Goal: Task Accomplishment & Management: Manage account settings

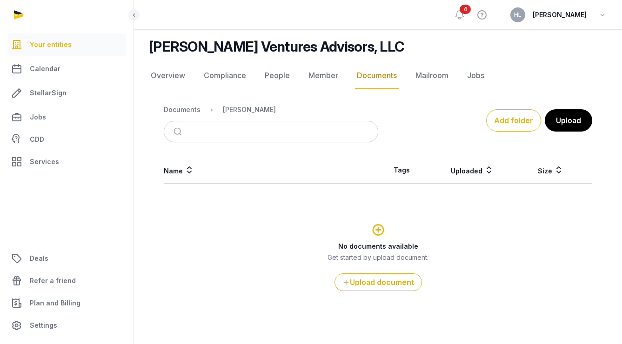
scroll to position [135, 0]
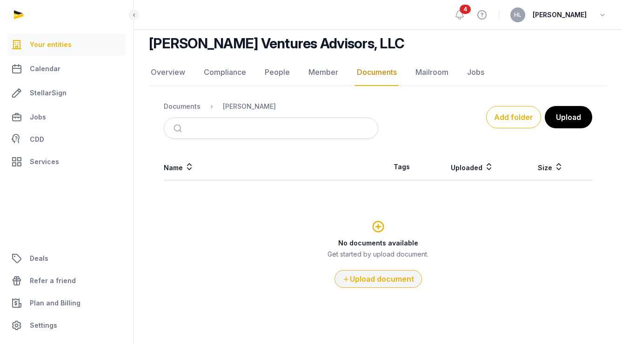
click at [369, 279] on button "Upload document" at bounding box center [379, 279] width 88 height 18
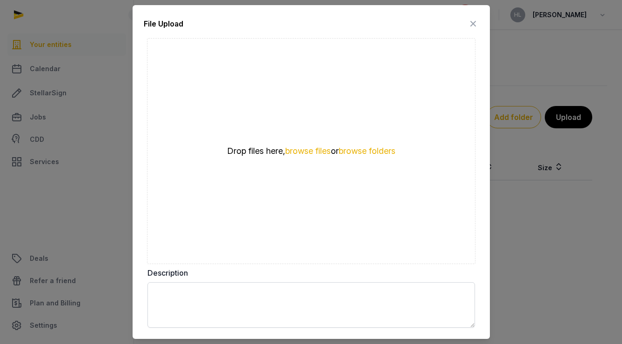
click at [476, 22] on icon at bounding box center [473, 23] width 11 height 15
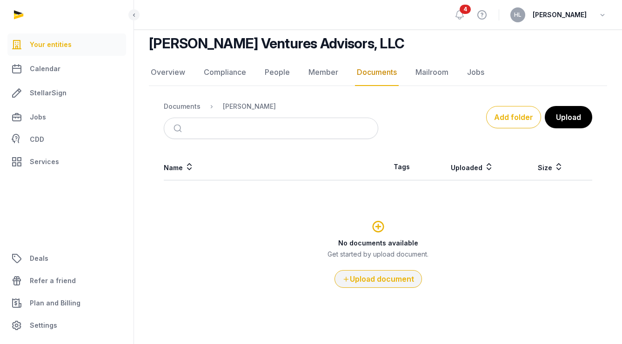
click at [391, 281] on button "Upload document" at bounding box center [379, 279] width 88 height 18
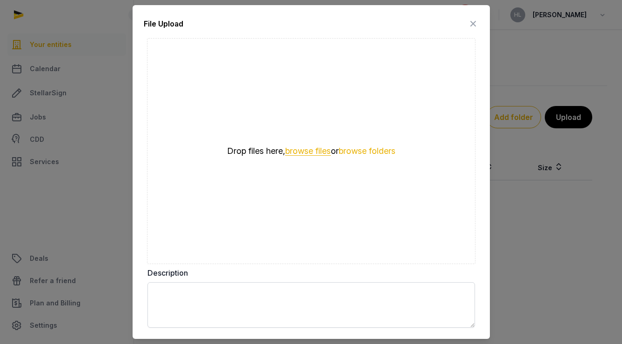
click at [312, 151] on button "browse files" at bounding box center [308, 151] width 46 height 9
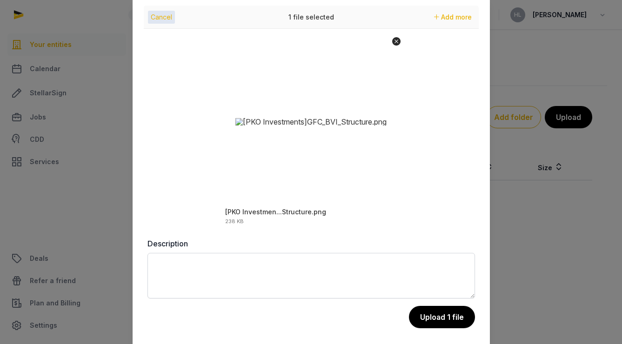
scroll to position [27, 0]
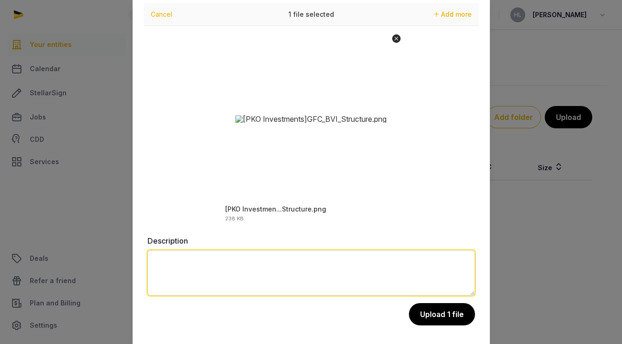
click at [375, 262] on textarea at bounding box center [312, 273] width 328 height 46
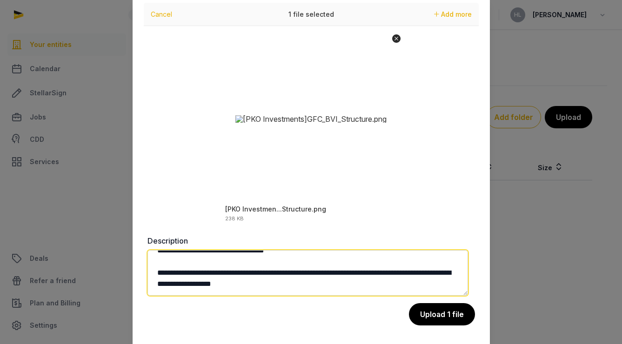
scroll to position [27, 0]
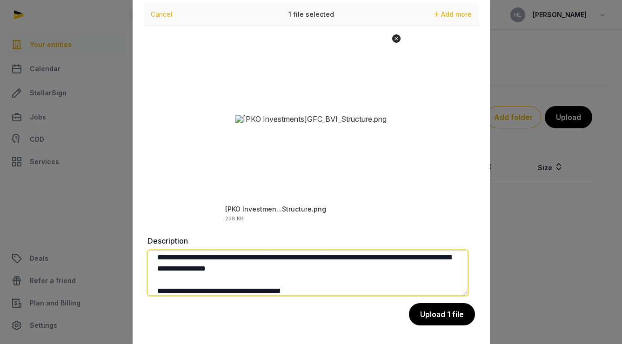
click at [391, 263] on textarea "**********" at bounding box center [308, 273] width 321 height 46
click at [395, 259] on textarea "**********" at bounding box center [308, 273] width 321 height 46
click at [339, 292] on textarea "**********" at bounding box center [308, 273] width 321 height 46
type textarea "**********"
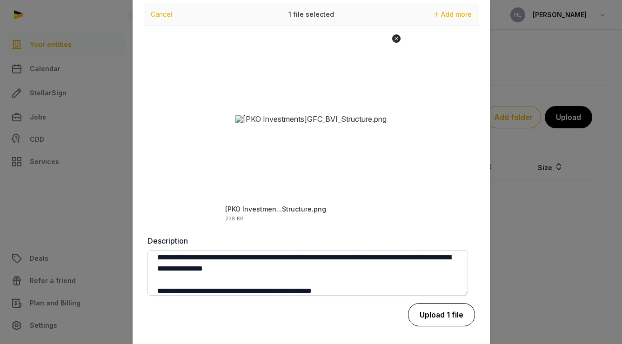
click at [422, 314] on button "Upload 1 file" at bounding box center [441, 314] width 67 height 23
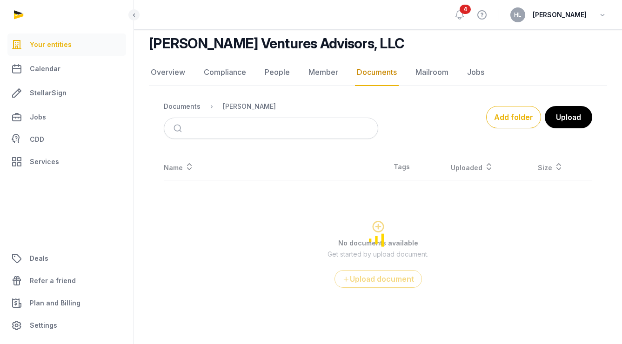
scroll to position [10, 0]
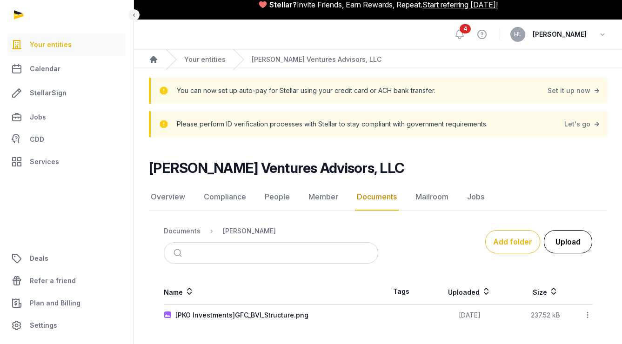
click at [558, 242] on button "Upload" at bounding box center [568, 241] width 48 height 23
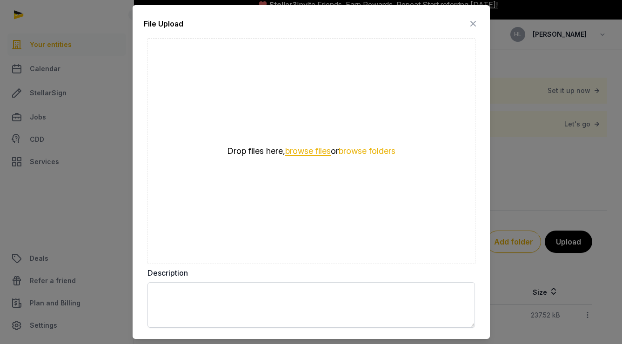
click at [298, 150] on button "browse files" at bounding box center [308, 151] width 46 height 9
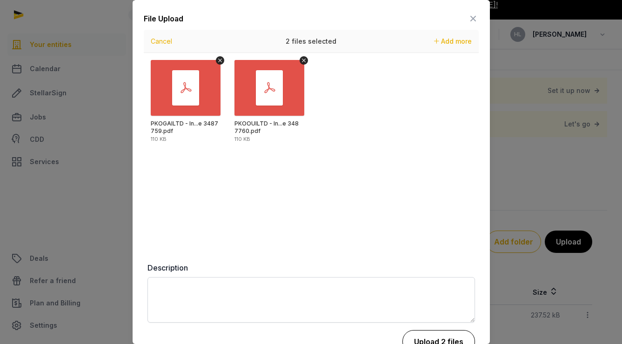
click at [434, 341] on button "Upload 2 files" at bounding box center [439, 341] width 73 height 23
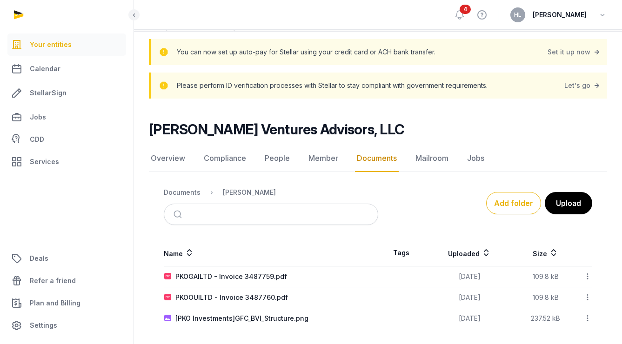
scroll to position [52, 0]
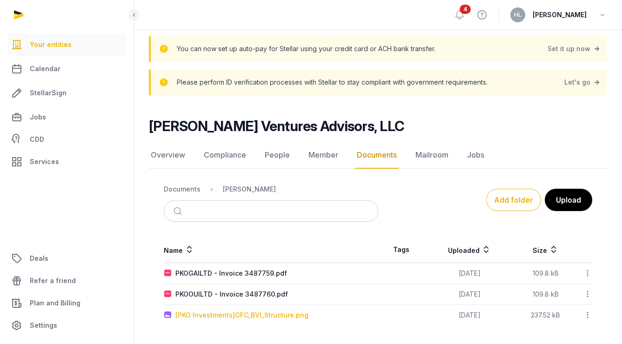
click at [294, 318] on div "[PKO Investments]GFC_BVI_Structure.png" at bounding box center [241, 315] width 133 height 9
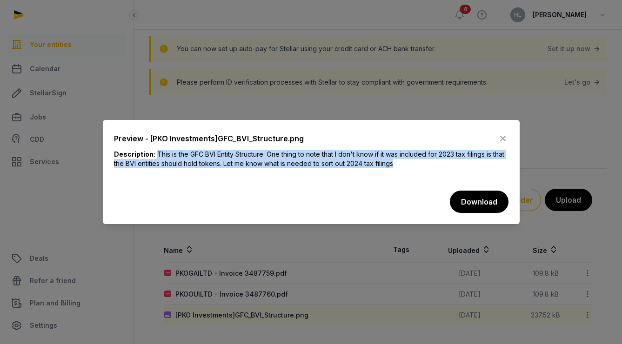
drag, startPoint x: 156, startPoint y: 44, endPoint x: 419, endPoint y: 54, distance: 263.6
click at [419, 150] on div "Description: This is the GFC BVI Entity Structure. One thing to note that I don…" at bounding box center [311, 163] width 395 height 26
copy span "This is the GFC BVI Entity Structure. One thing to note that I don't know if it…"
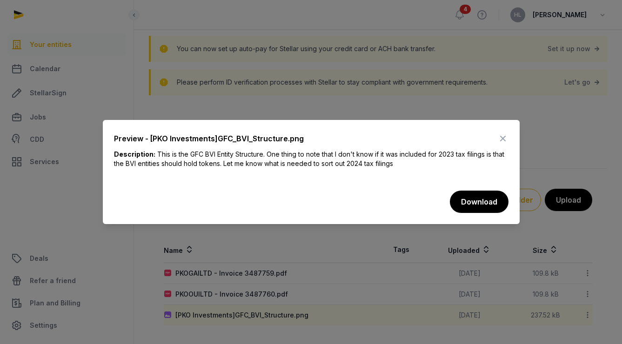
click at [504, 131] on icon at bounding box center [503, 138] width 11 height 15
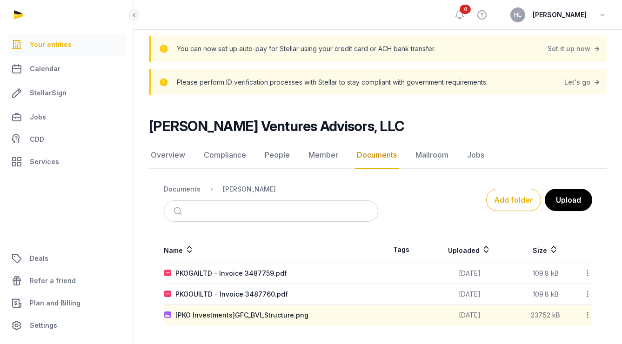
click at [605, 0] on html "Your entities Calendar StellarSign Jobs CDD Services Deals Refer a friend Plan …" at bounding box center [311, 146] width 622 height 397
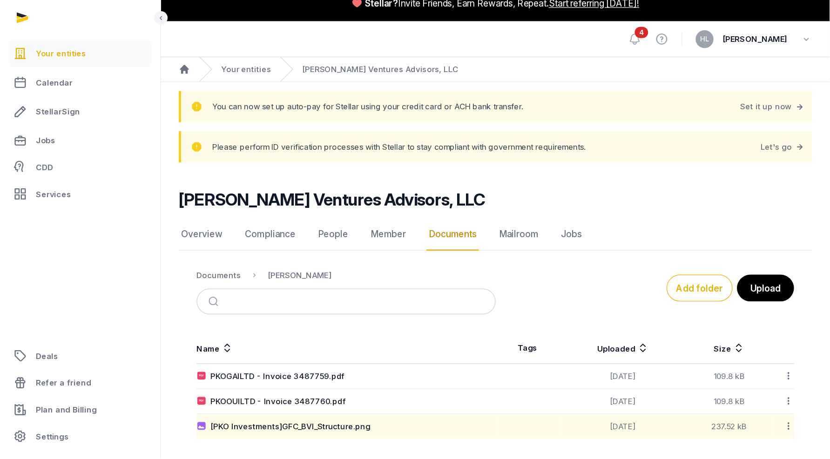
scroll to position [0, 0]
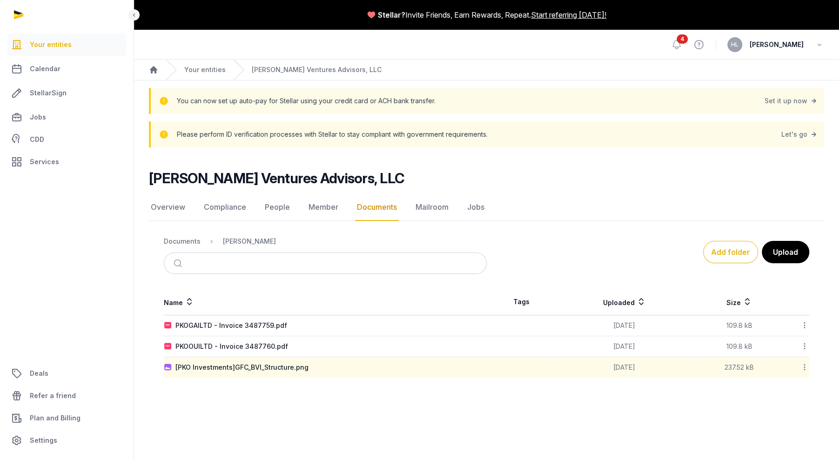
click at [622, 344] on icon at bounding box center [805, 368] width 8 height 10
click at [622, 344] on div "Delete" at bounding box center [762, 459] width 74 height 17
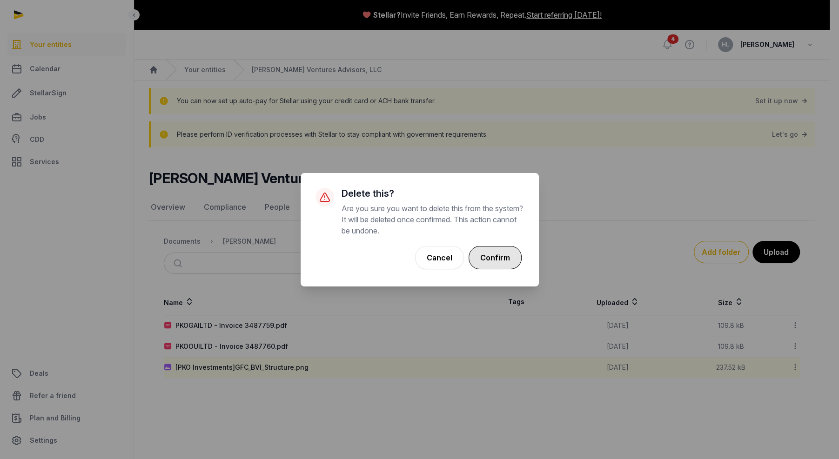
click at [507, 261] on button "Confirm" at bounding box center [495, 257] width 53 height 23
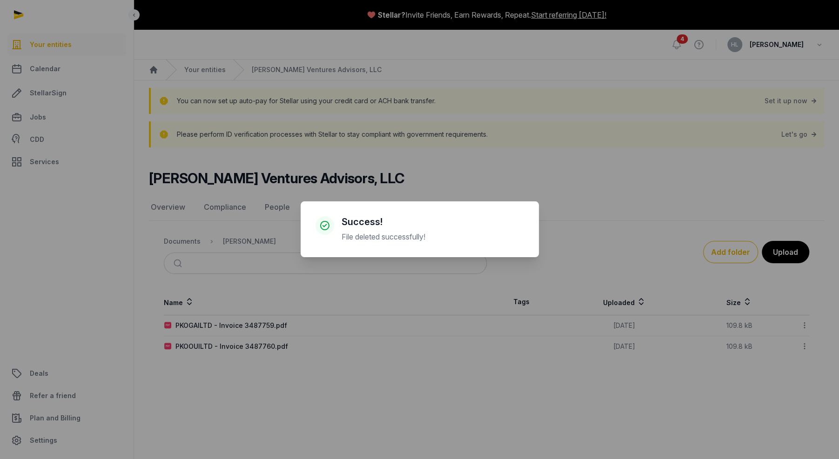
click at [463, 344] on div "× Success! File deleted successfully! Cancel No OK" at bounding box center [419, 229] width 839 height 459
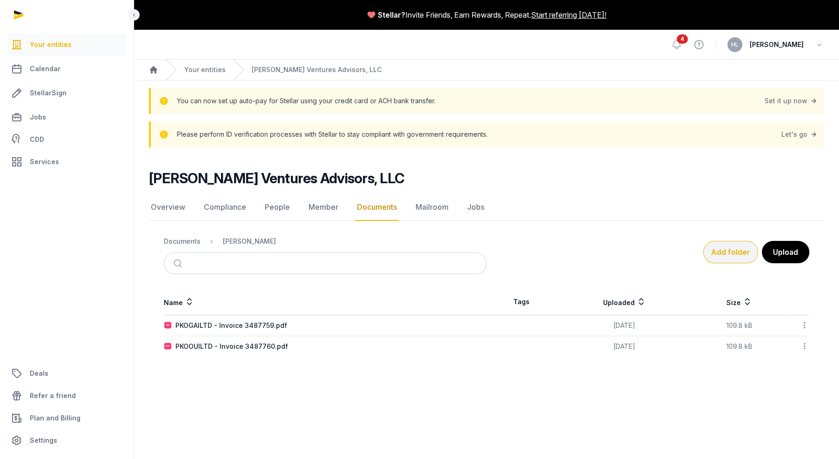
click at [622, 252] on button "Add folder" at bounding box center [730, 252] width 55 height 22
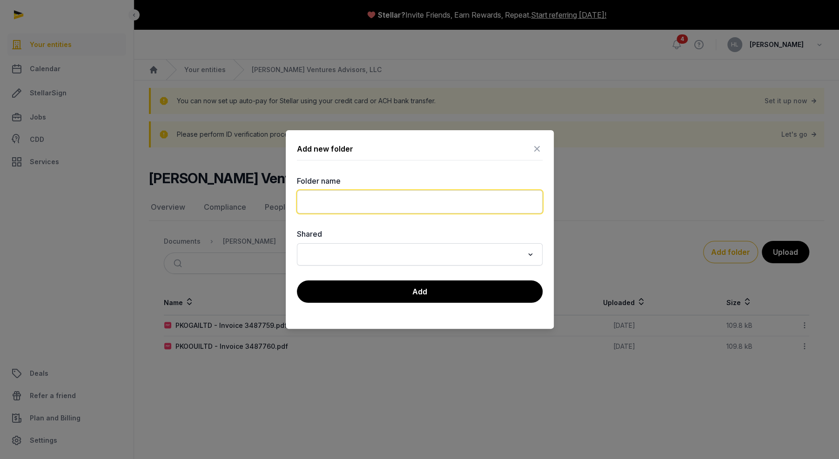
click at [436, 200] on input "text" at bounding box center [420, 201] width 246 height 23
type input "***"
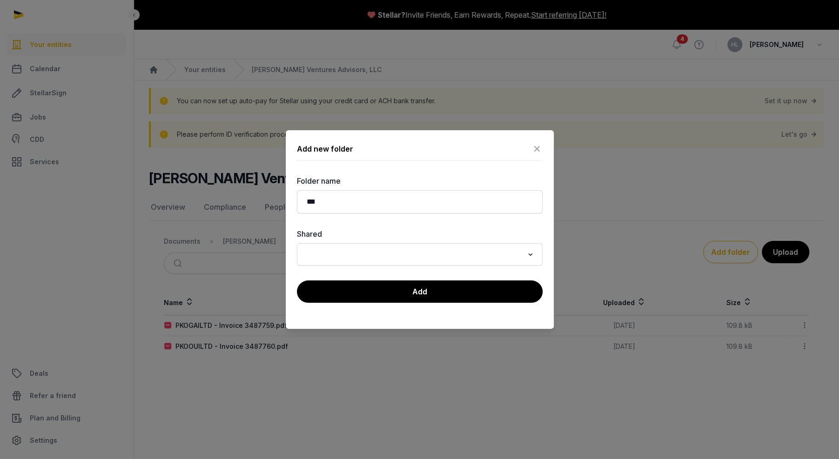
click at [411, 252] on input "Search for option" at bounding box center [413, 254] width 221 height 13
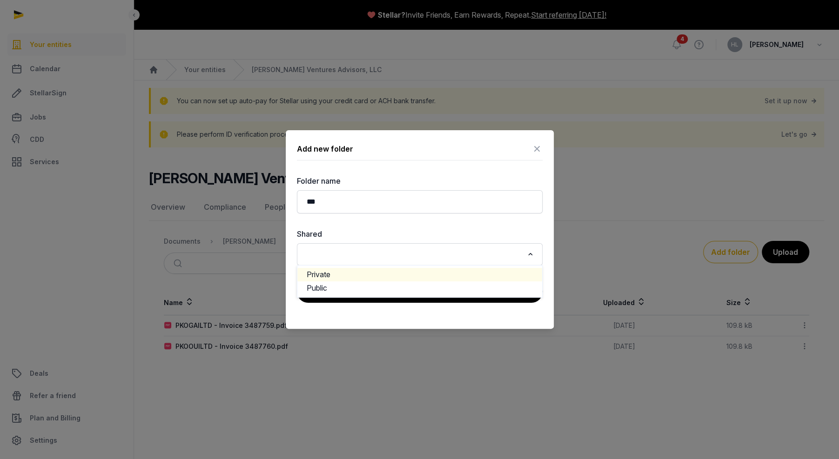
click at [412, 273] on li "Private" at bounding box center [419, 274] width 245 height 13
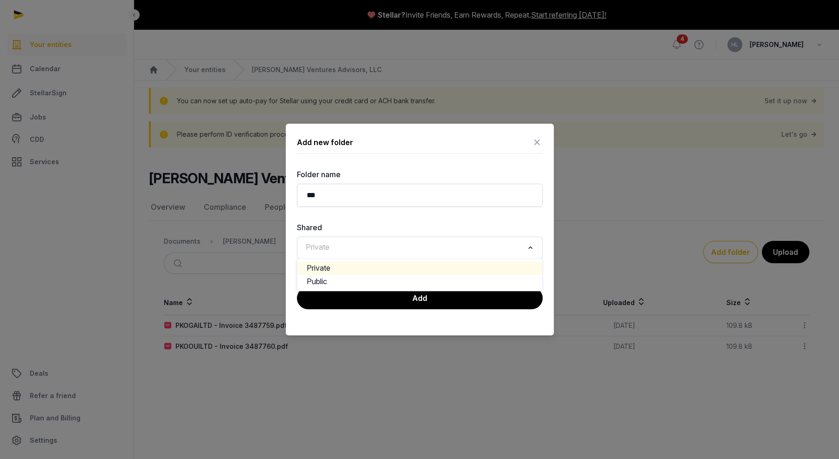
click at [458, 252] on input "Search for option" at bounding box center [413, 248] width 221 height 13
click at [452, 248] on input "Search for option" at bounding box center [413, 248] width 221 height 13
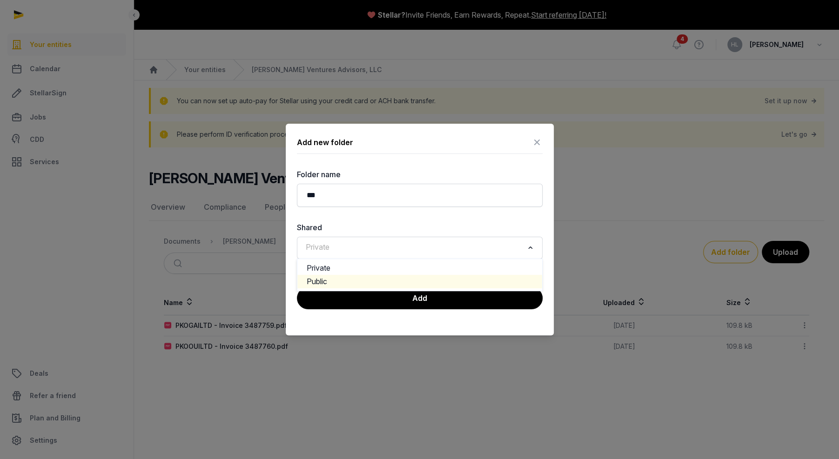
click at [430, 283] on li "Public" at bounding box center [419, 281] width 245 height 13
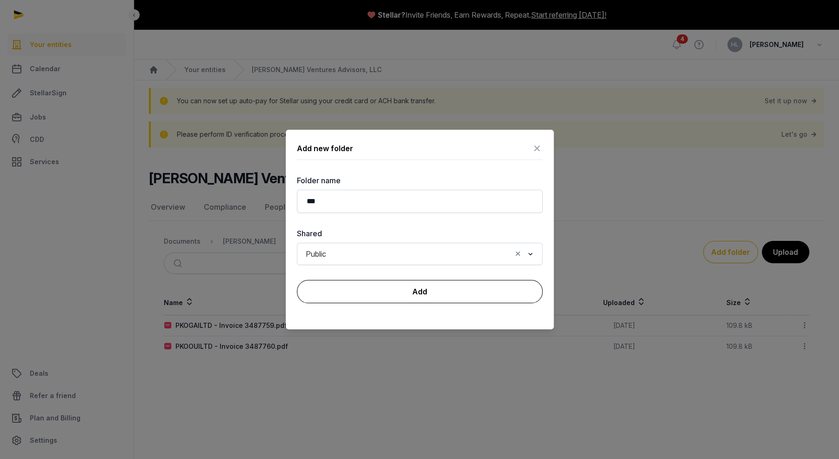
click at [429, 294] on button "Add" at bounding box center [420, 291] width 246 height 23
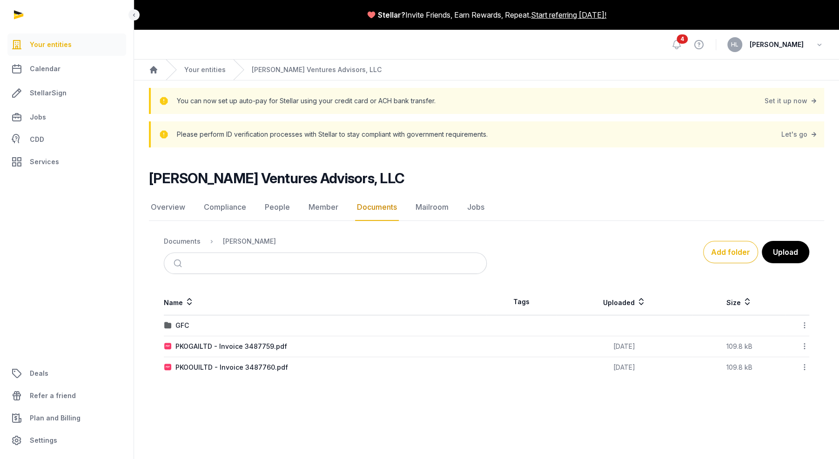
click at [402, 325] on div "GFC" at bounding box center [325, 325] width 322 height 9
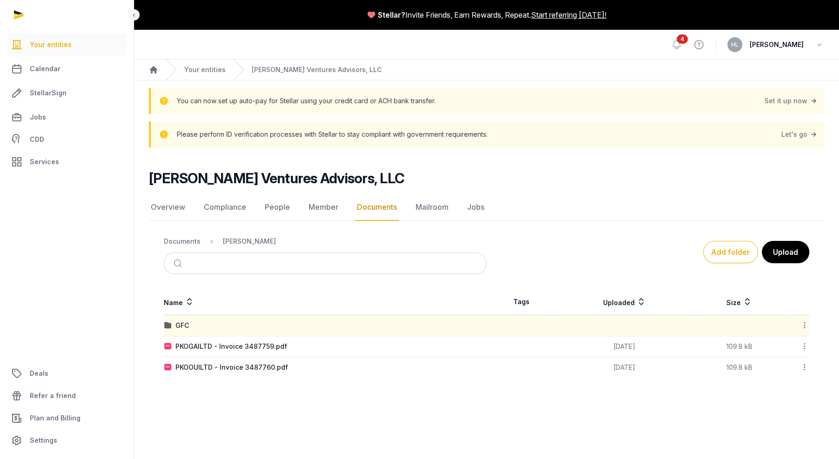
click at [402, 325] on div "GFC" at bounding box center [325, 325] width 322 height 9
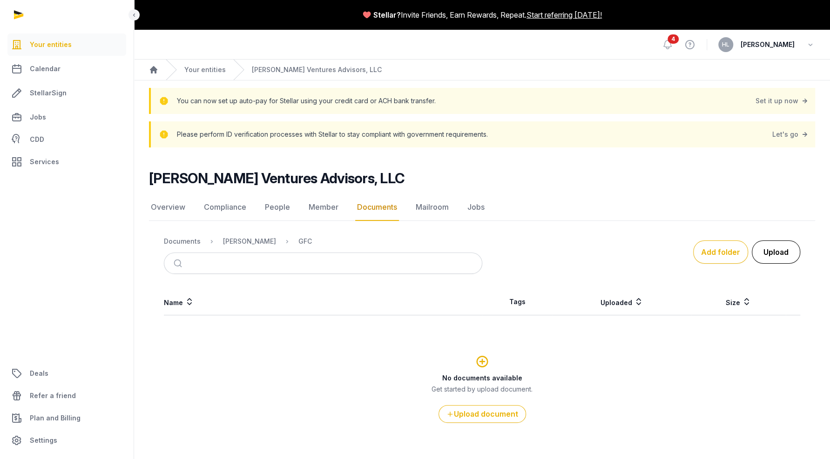
click at [622, 253] on button "Upload" at bounding box center [776, 252] width 48 height 23
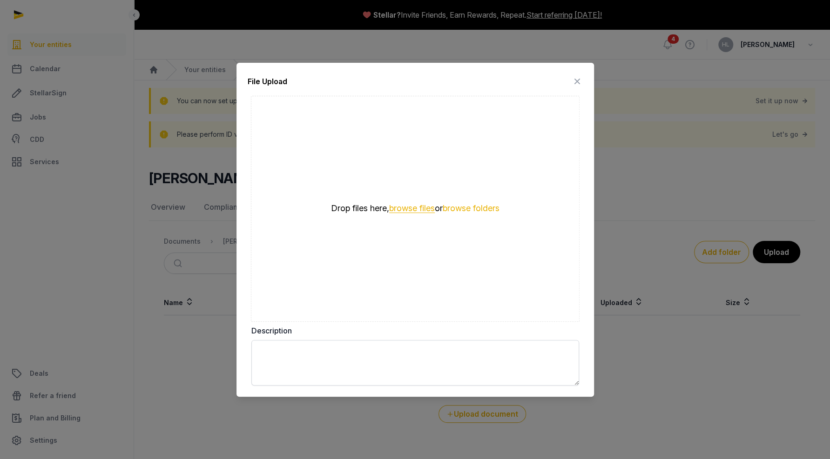
click at [415, 211] on button "browse files" at bounding box center [412, 208] width 46 height 9
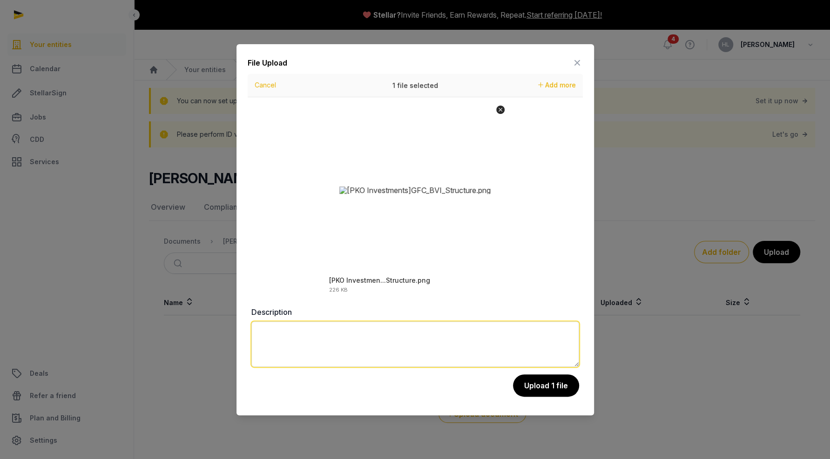
click at [361, 344] on textarea at bounding box center [415, 345] width 328 height 46
paste textarea "**********"
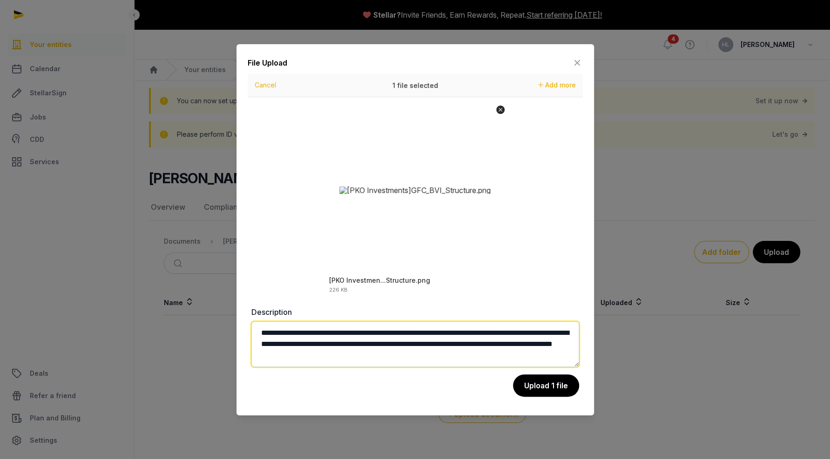
click at [509, 344] on textarea "**********" at bounding box center [415, 345] width 328 height 46
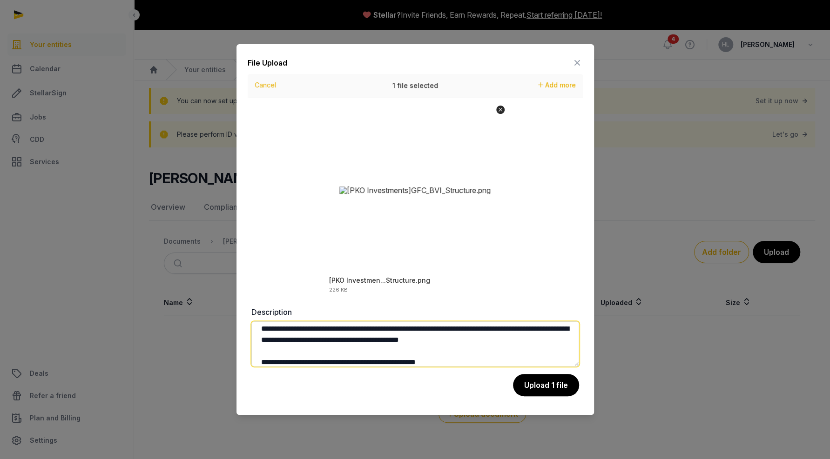
drag, startPoint x: 390, startPoint y: 340, endPoint x: 513, endPoint y: 338, distance: 123.4
click at [513, 338] on textarea "**********" at bounding box center [415, 344] width 328 height 45
click at [470, 344] on textarea "**********" at bounding box center [415, 344] width 328 height 45
type textarea "**********"
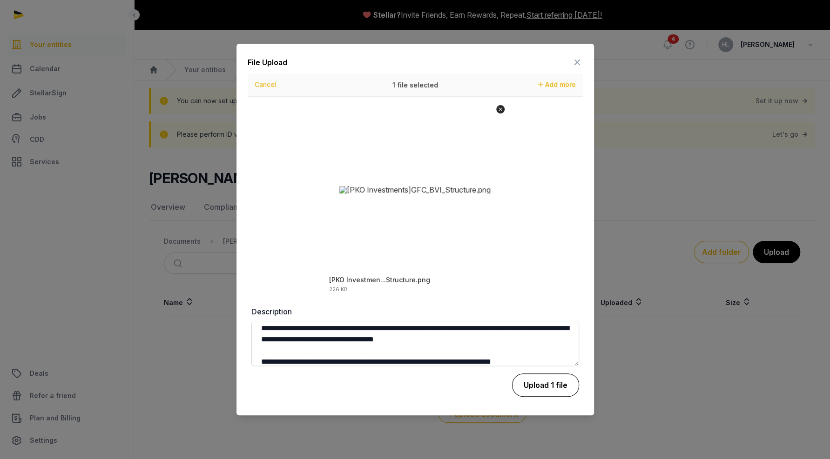
click at [535, 344] on button "Upload 1 file" at bounding box center [545, 385] width 67 height 23
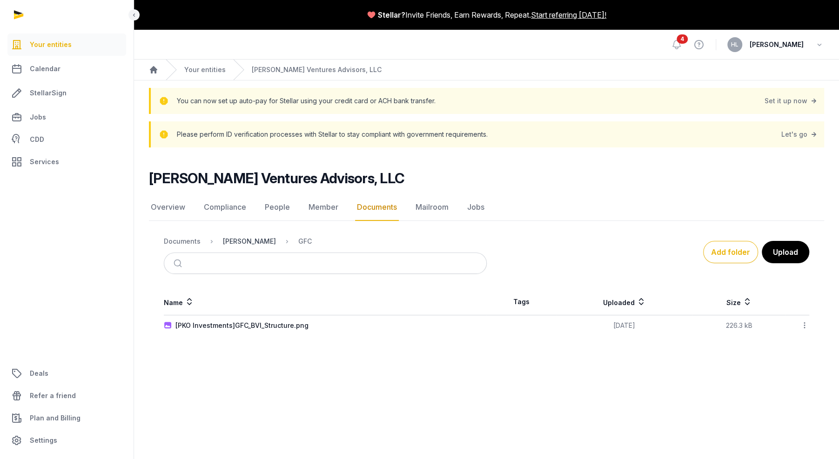
click at [253, 237] on div "[PERSON_NAME]" at bounding box center [249, 241] width 53 height 9
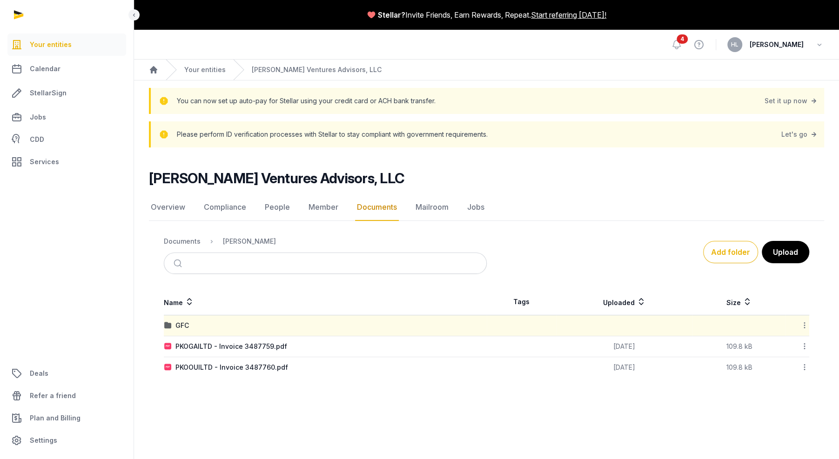
click at [288, 344] on div "PKOGAILTD - Invoice 3487759.pdf" at bounding box center [325, 346] width 322 height 9
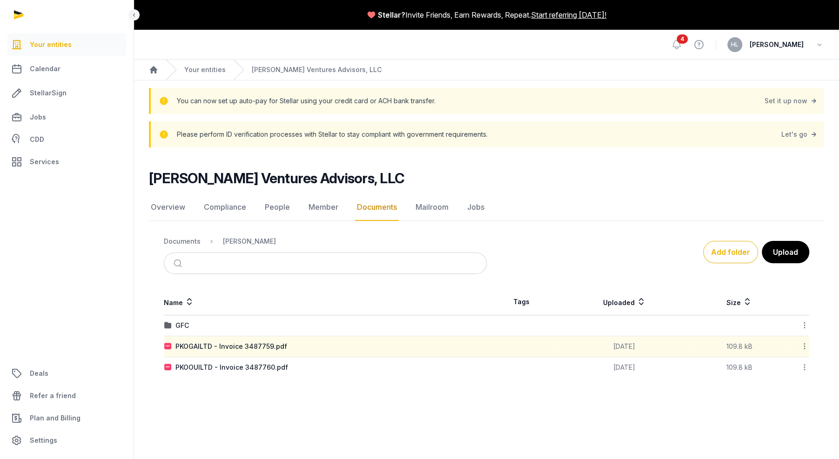
click at [288, 344] on div "PKOGAILTD - Invoice 3487759.pdf" at bounding box center [325, 346] width 322 height 9
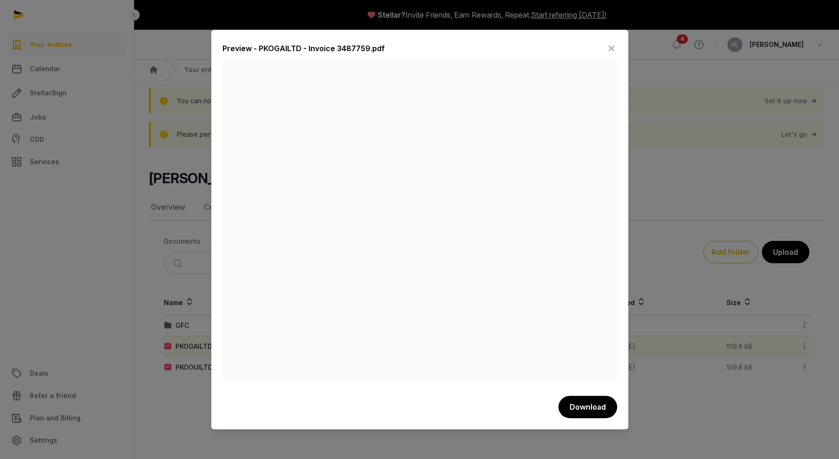
click at [611, 46] on icon at bounding box center [611, 48] width 11 height 15
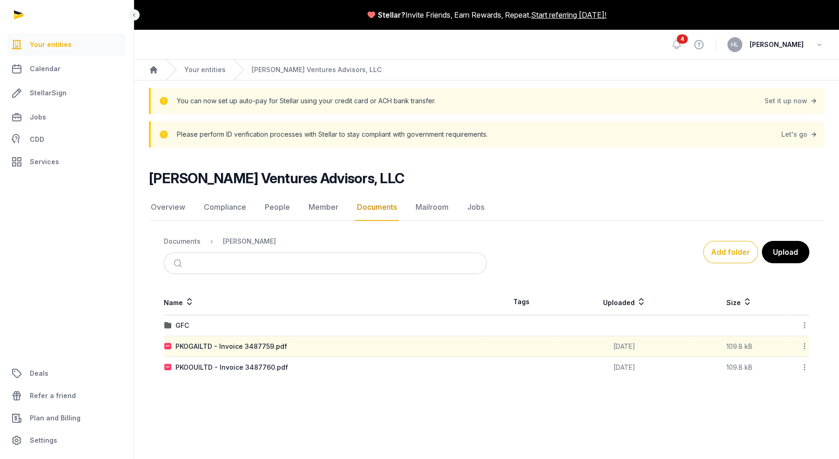
click at [622, 344] on icon at bounding box center [805, 347] width 8 height 10
click at [622, 344] on div "Move" at bounding box center [771, 421] width 74 height 17
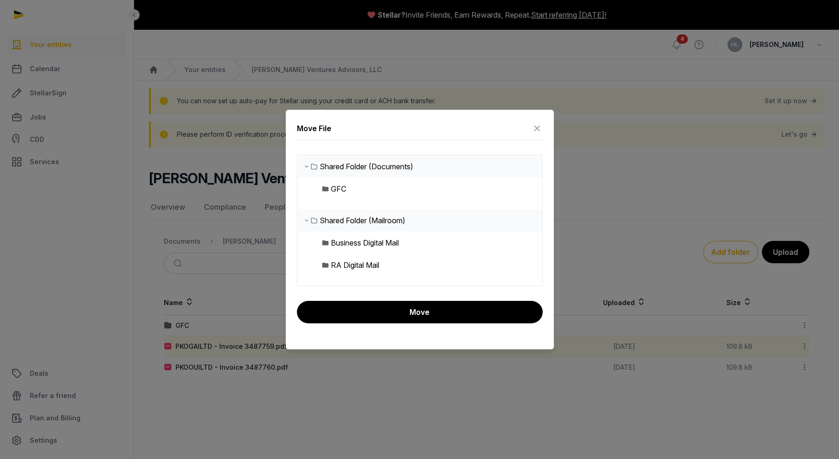
click at [420, 184] on div "GFC" at bounding box center [419, 189] width 245 height 22
click at [337, 190] on div "GFC" at bounding box center [338, 188] width 15 height 11
click at [337, 186] on div "GFC" at bounding box center [338, 188] width 15 height 11
click at [331, 189] on div "GFC" at bounding box center [338, 188] width 15 height 11
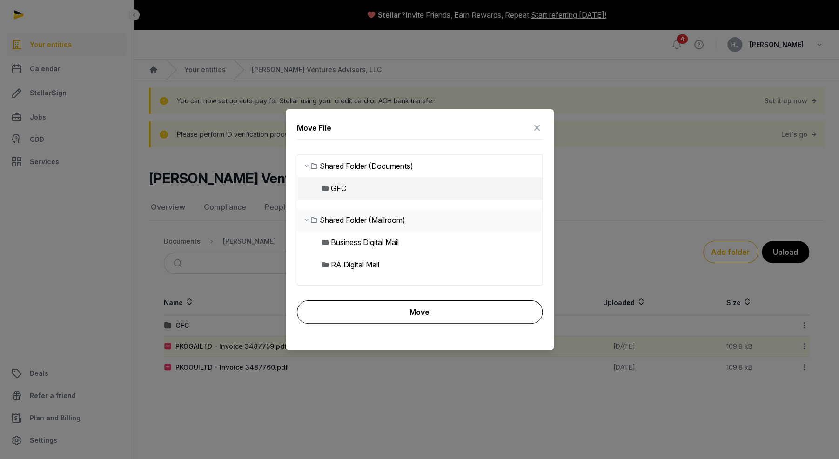
click at [394, 307] on button "Move" at bounding box center [420, 312] width 246 height 23
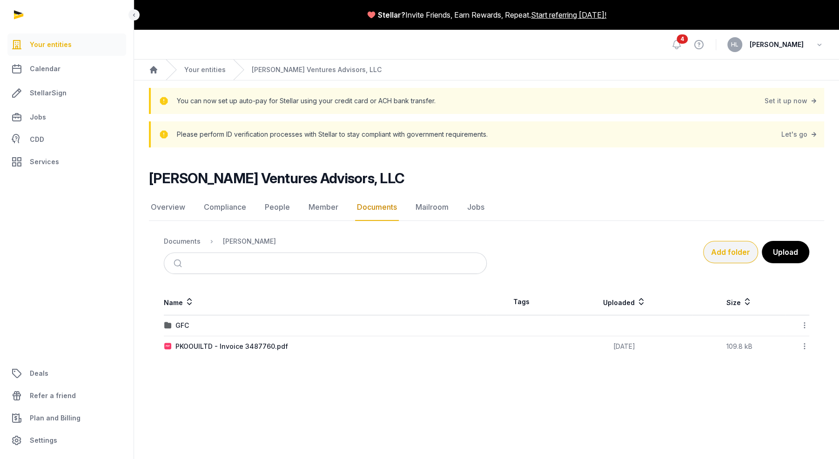
click at [622, 254] on button "Add folder" at bounding box center [730, 252] width 55 height 22
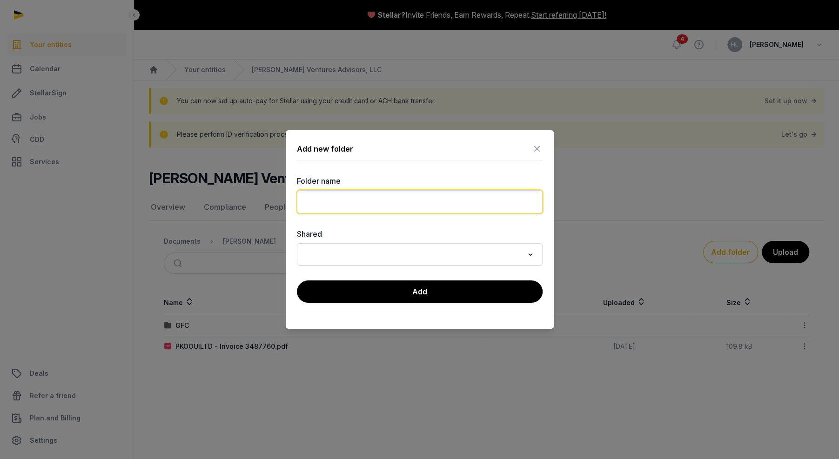
click at [418, 195] on input "text" at bounding box center [420, 201] width 246 height 23
type input "*******"
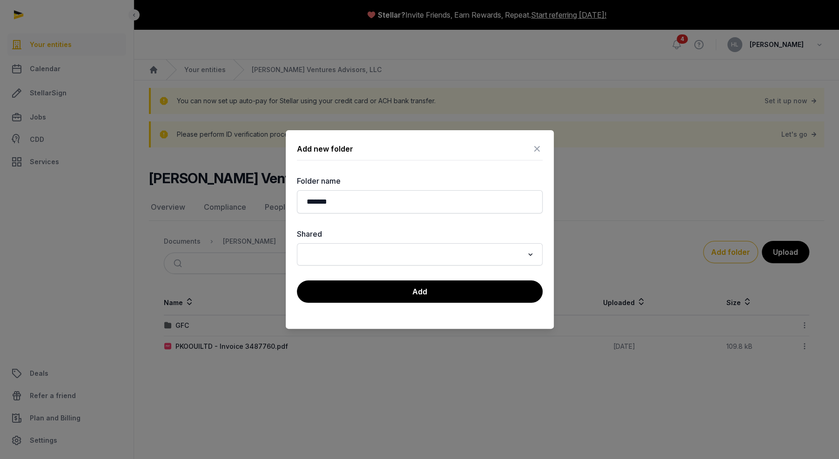
click at [405, 253] on input "Search for option" at bounding box center [413, 254] width 221 height 13
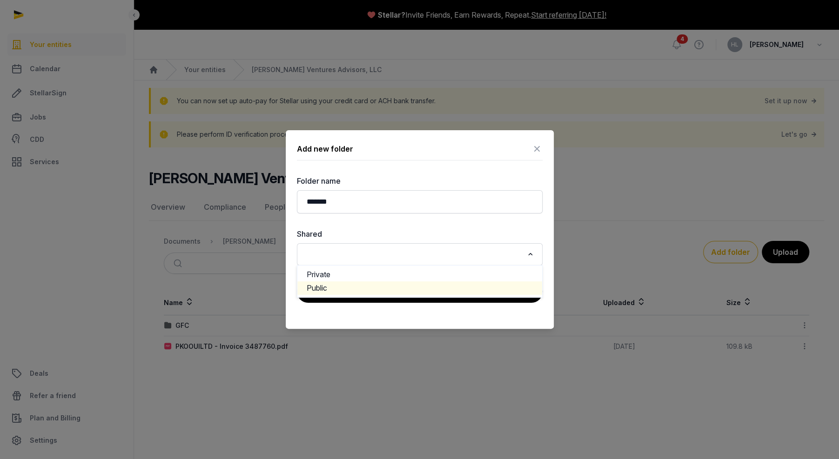
click at [389, 289] on li "Public" at bounding box center [419, 288] width 245 height 13
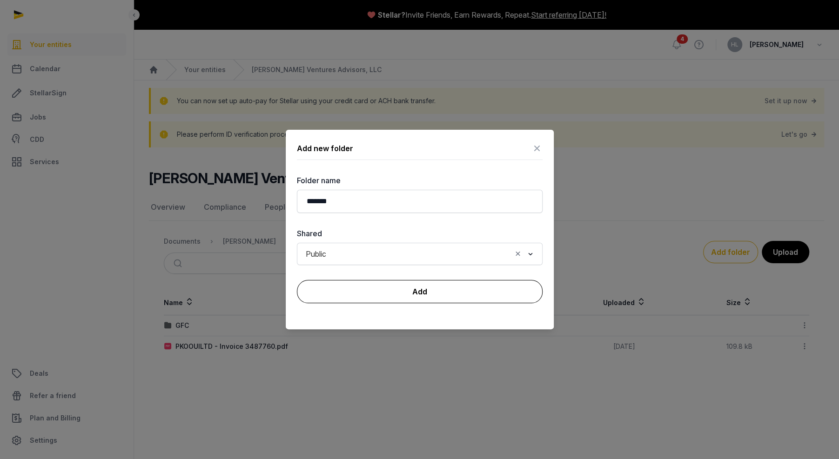
click at [389, 291] on button "Add" at bounding box center [420, 291] width 246 height 23
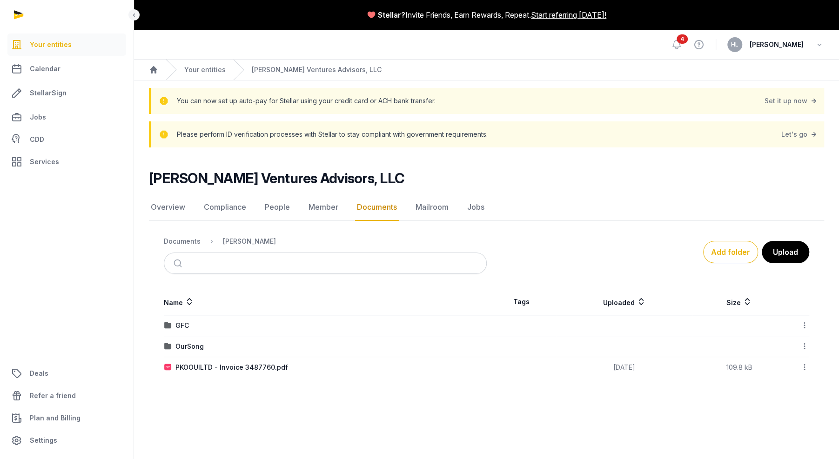
click at [209, 327] on div "GFC" at bounding box center [325, 325] width 322 height 9
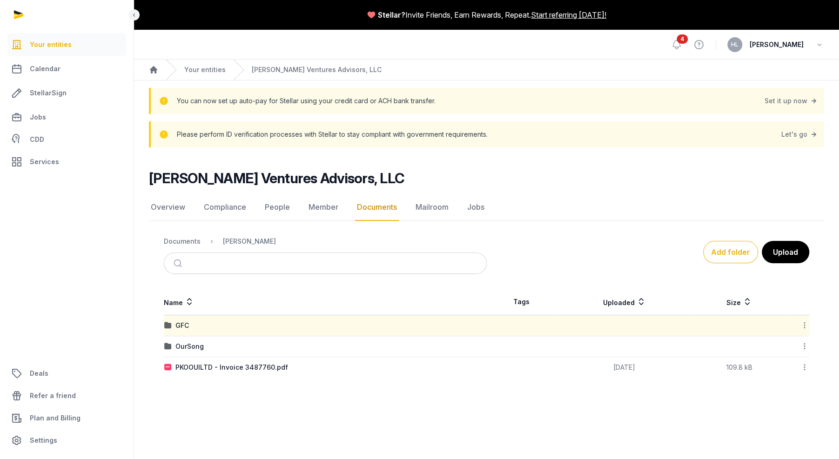
click at [622, 324] on icon at bounding box center [805, 326] width 8 height 10
click at [622, 344] on div "Edit properties" at bounding box center [771, 383] width 74 height 17
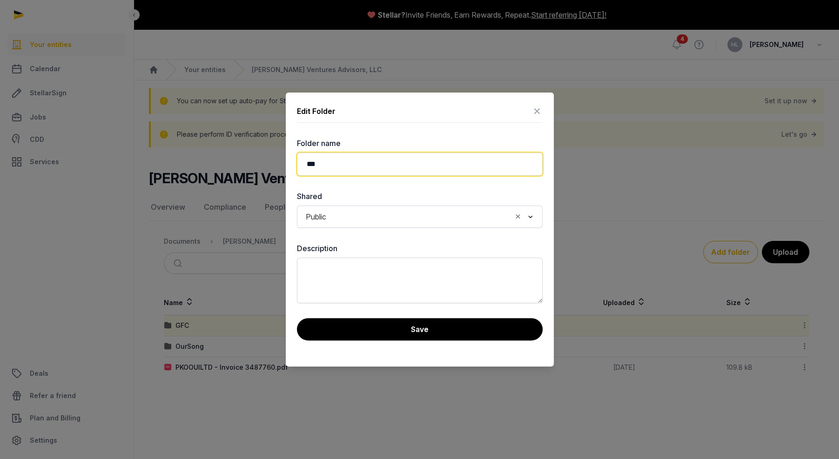
click at [340, 158] on input "***" at bounding box center [420, 164] width 246 height 23
click at [327, 167] on input "***" at bounding box center [420, 164] width 246 height 23
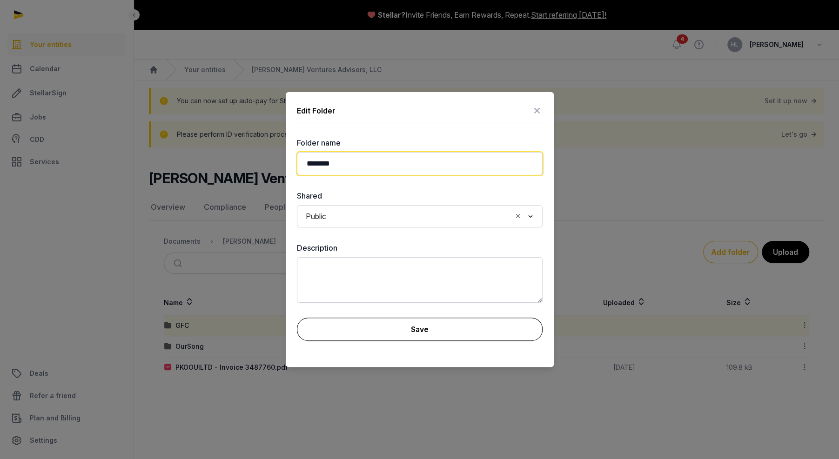
type input "********"
click at [366, 333] on button "Save" at bounding box center [420, 329] width 246 height 23
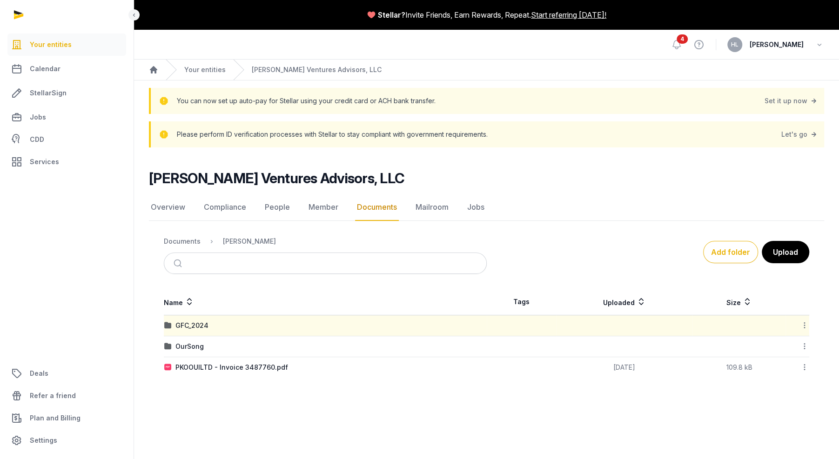
click at [622, 344] on icon at bounding box center [805, 347] width 8 height 10
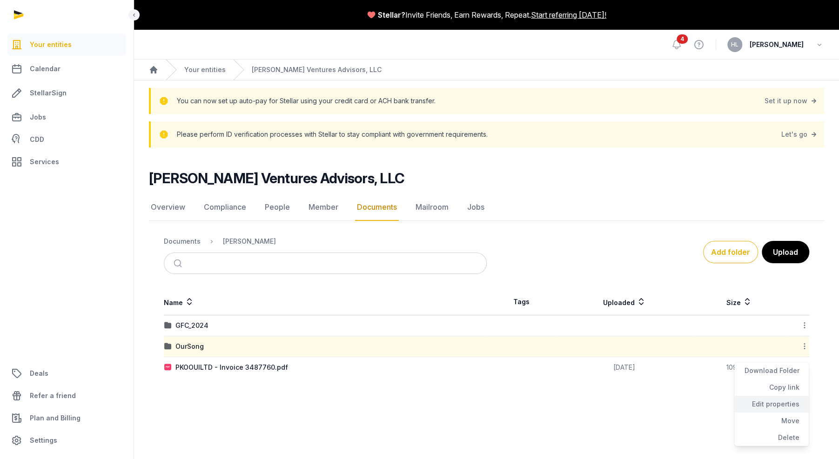
click at [622, 344] on div "Edit properties" at bounding box center [771, 404] width 74 height 17
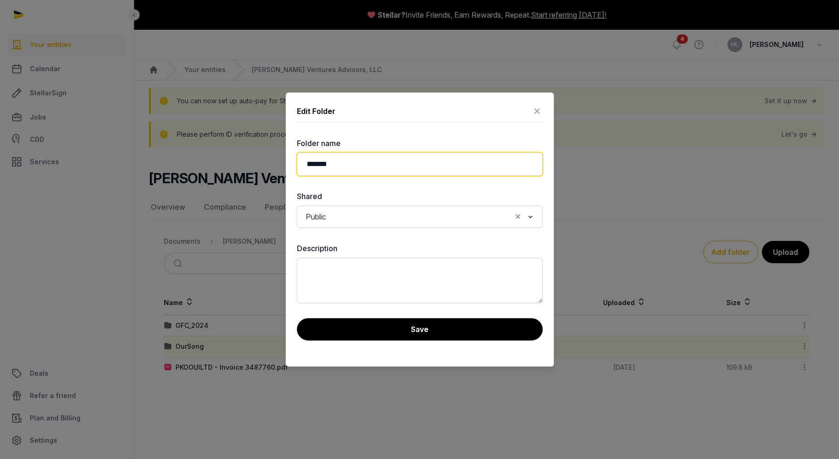
click at [402, 164] on input "*******" at bounding box center [420, 164] width 246 height 23
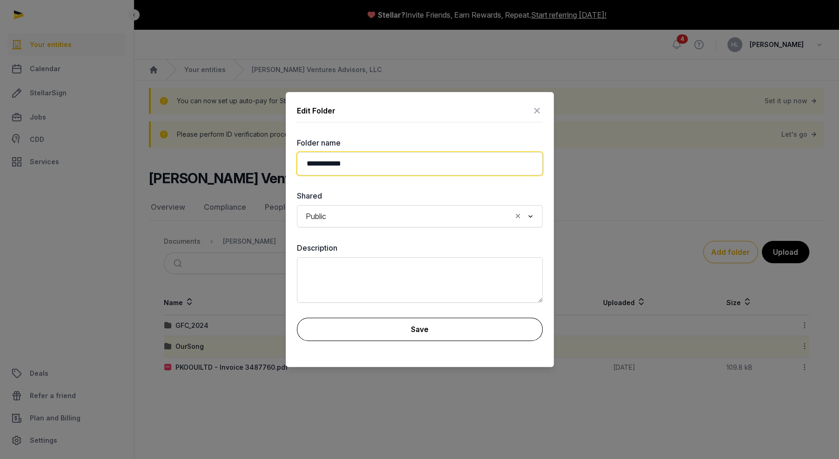
type input "**********"
click at [339, 326] on button "Save" at bounding box center [420, 329] width 246 height 23
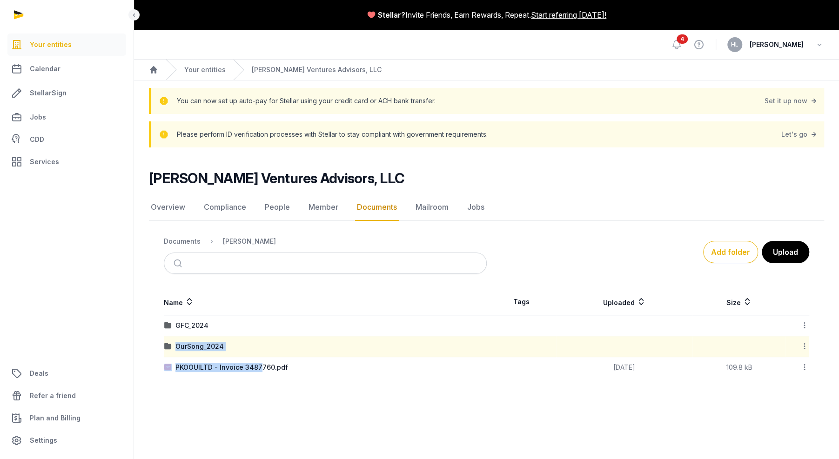
drag, startPoint x: 260, startPoint y: 368, endPoint x: 256, endPoint y: 338, distance: 30.1
click at [256, 338] on tbody "GFC_2024 Download Folder Copy link Edit properties Move Delete OurSong_2024 Dow…" at bounding box center [487, 347] width 646 height 63
click at [584, 344] on main "[PERSON_NAME] Ventures Advisors, LLC Documents Overview Compliance People Membe…" at bounding box center [486, 272] width 705 height 249
click at [622, 344] on icon at bounding box center [805, 368] width 8 height 10
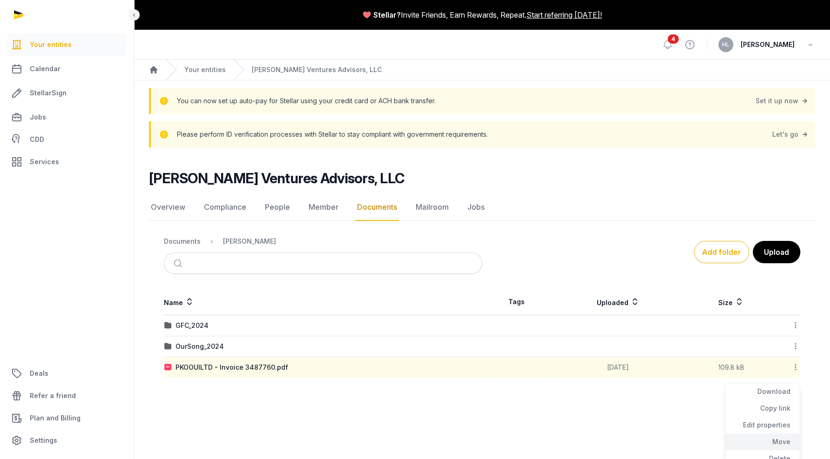
click at [622, 344] on div "Move" at bounding box center [762, 442] width 74 height 17
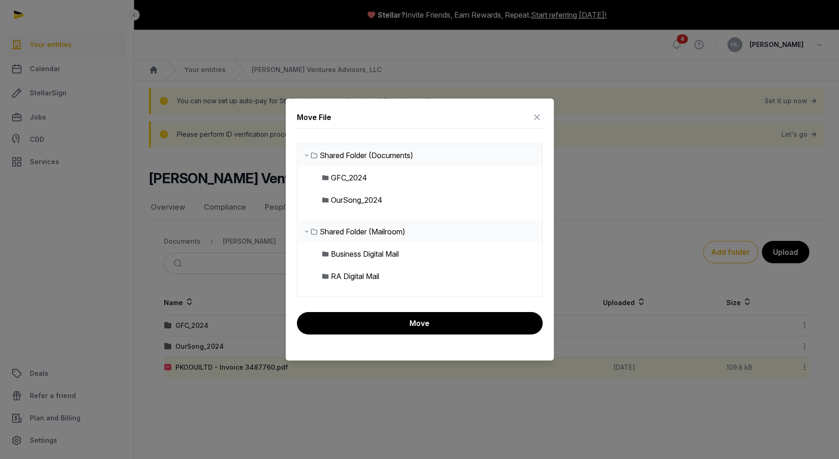
click at [364, 198] on div "OurSong_2024" at bounding box center [357, 200] width 52 height 11
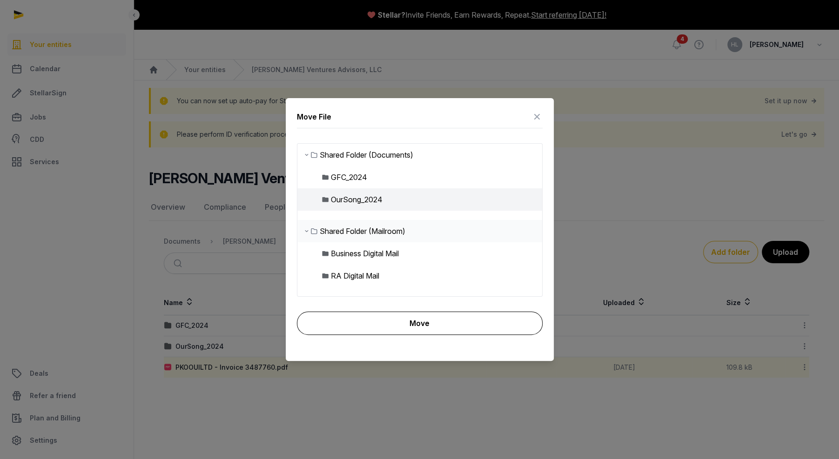
click at [382, 326] on button "Move" at bounding box center [420, 323] width 246 height 23
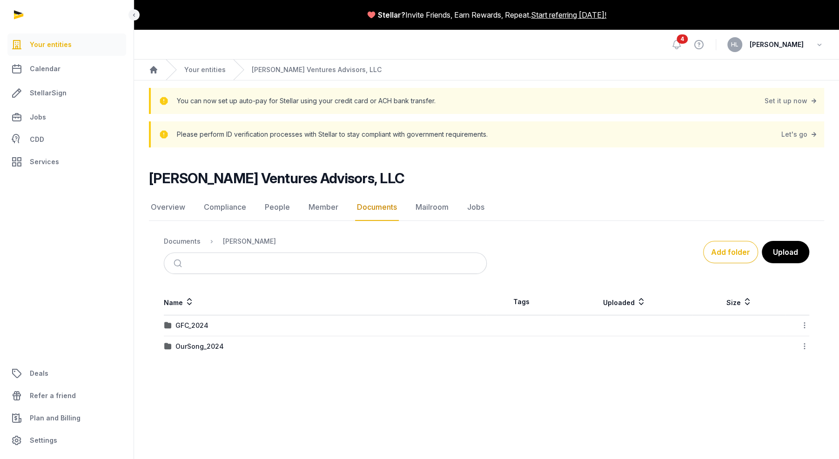
click at [330, 344] on div "OurSong_2024" at bounding box center [325, 346] width 322 height 9
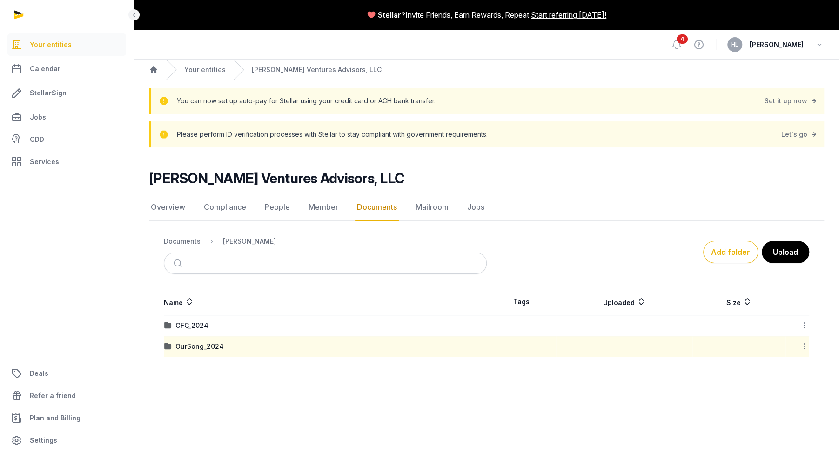
click at [330, 344] on div "OurSong_2024" at bounding box center [325, 346] width 322 height 9
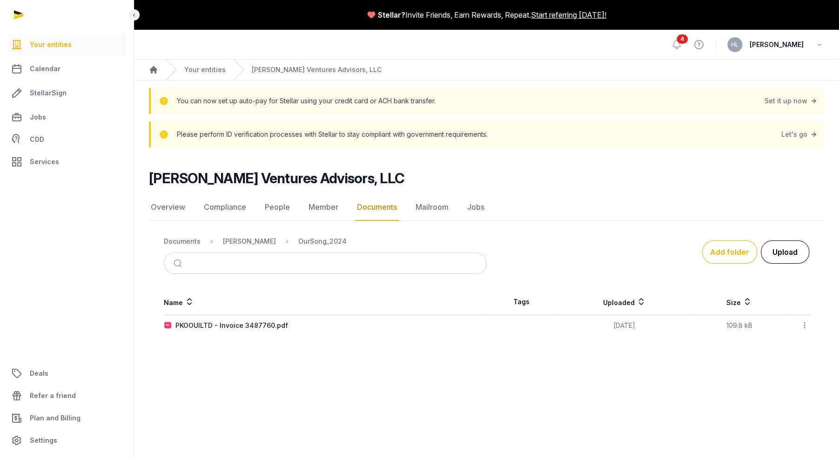
click at [622, 253] on button "Upload" at bounding box center [785, 252] width 48 height 23
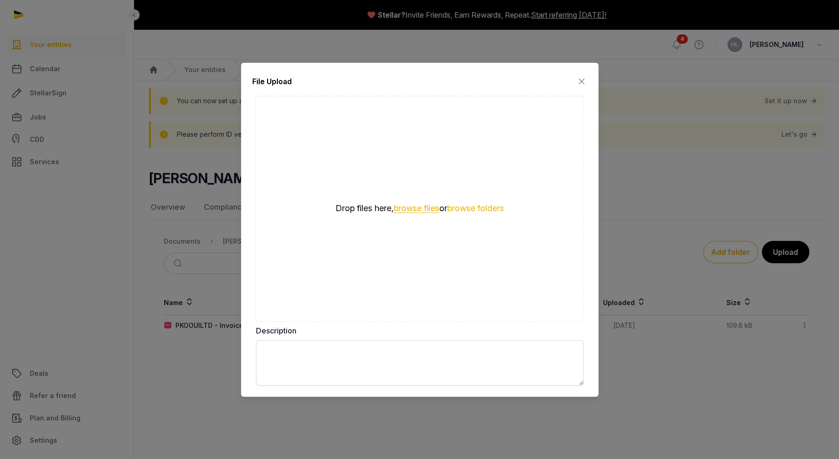
click at [429, 211] on button "browse files" at bounding box center [417, 208] width 46 height 9
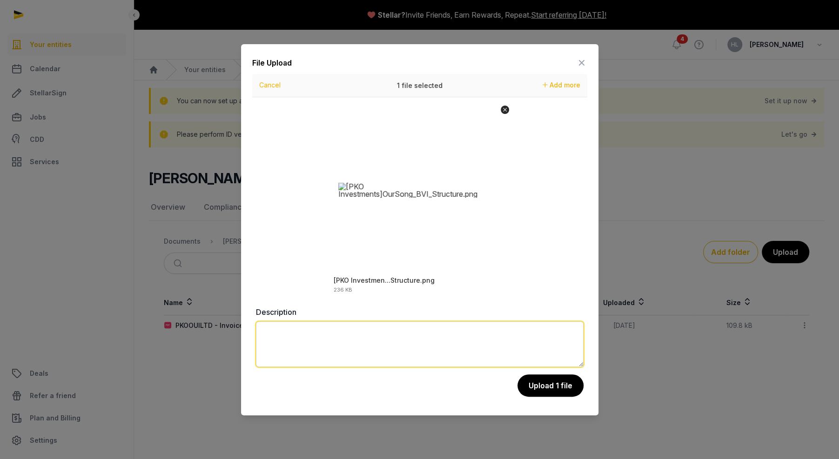
click at [334, 344] on textarea at bounding box center [420, 345] width 328 height 46
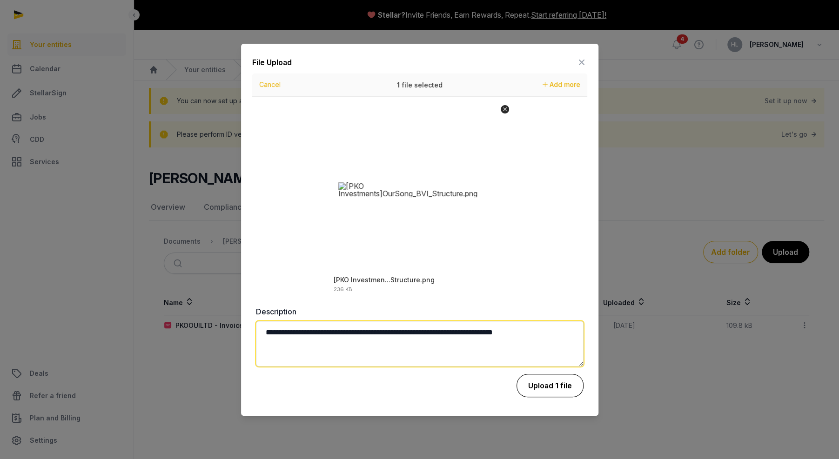
type textarea "**********"
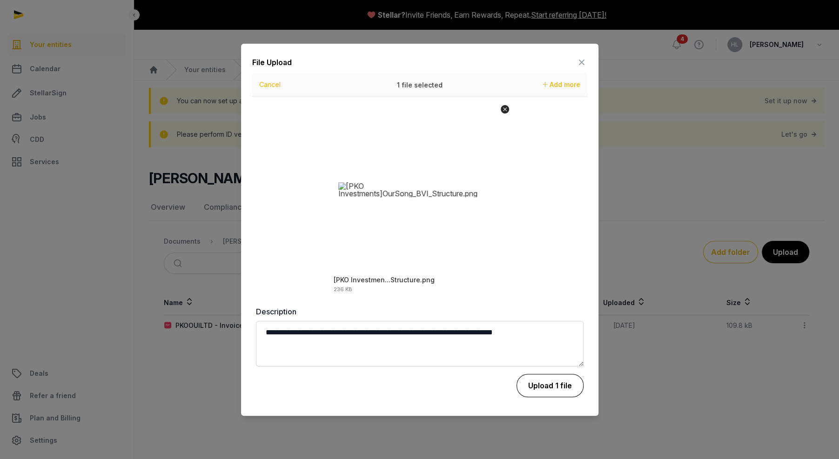
click at [532, 344] on button "Upload 1 file" at bounding box center [550, 385] width 67 height 23
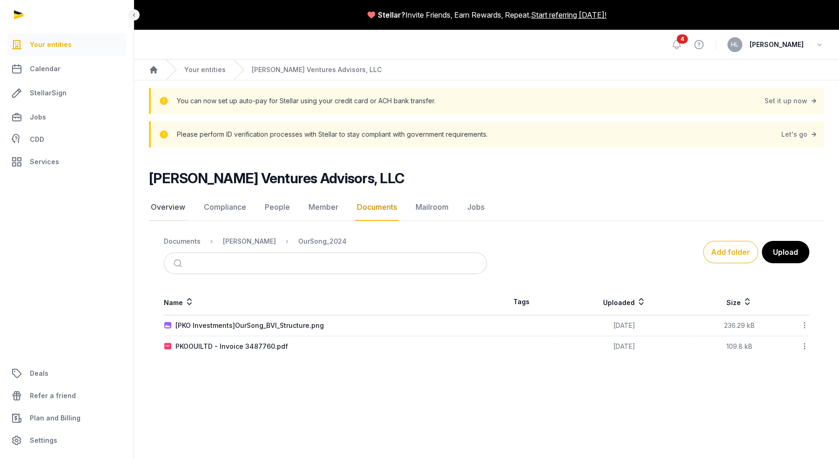
click at [171, 205] on link "Overview" at bounding box center [168, 207] width 38 height 27
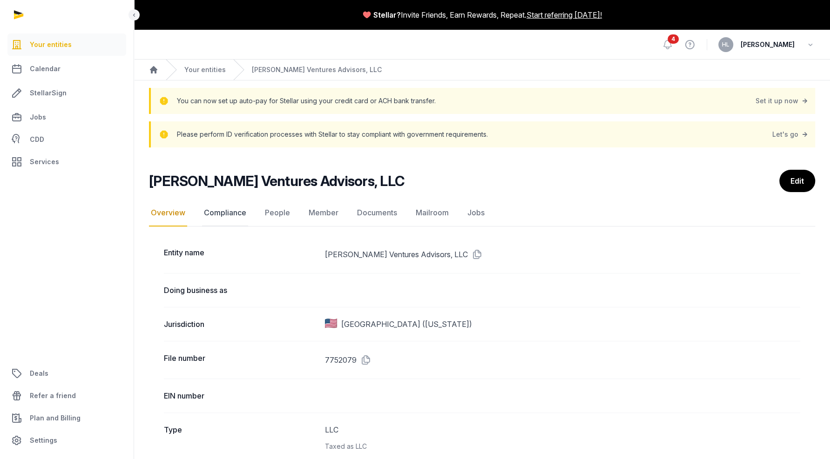
click at [239, 215] on link "Compliance" at bounding box center [225, 213] width 46 height 27
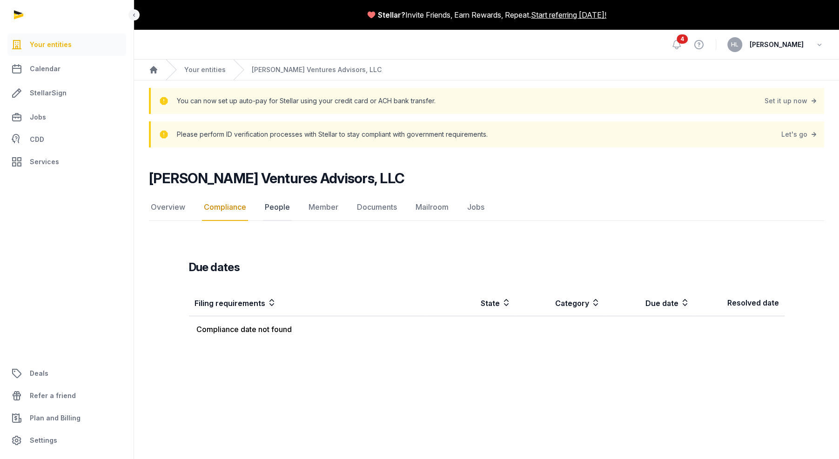
click at [286, 210] on link "People" at bounding box center [277, 207] width 29 height 27
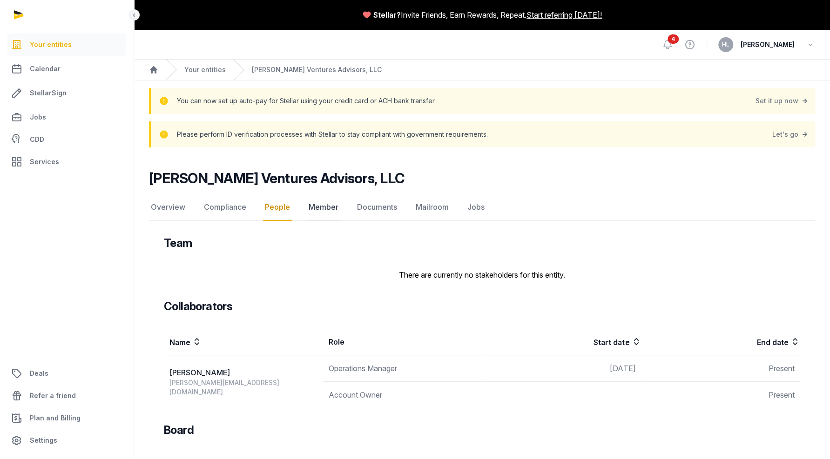
click at [332, 208] on link "Member" at bounding box center [324, 207] width 34 height 27
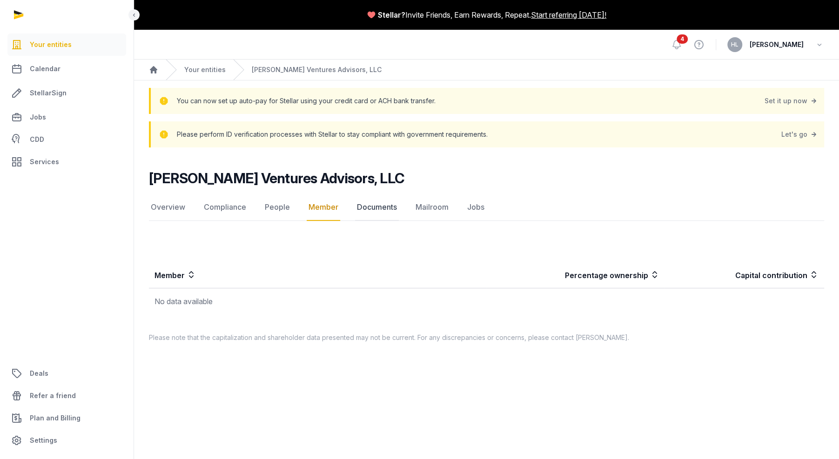
click at [375, 207] on link "Documents" at bounding box center [377, 207] width 44 height 27
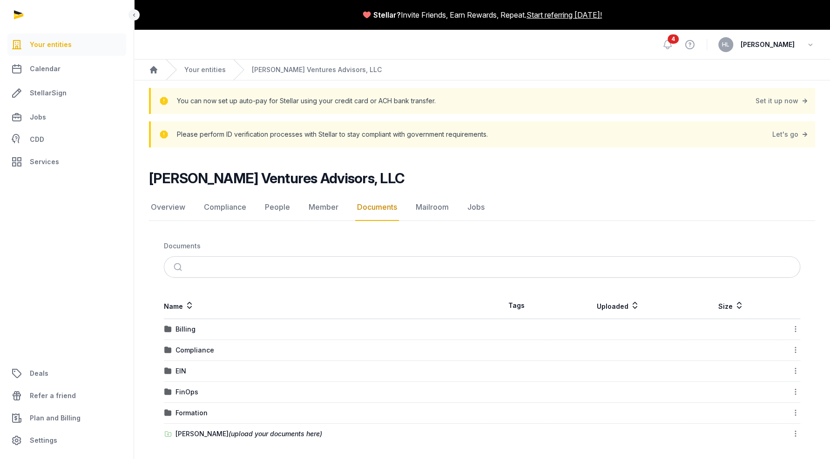
scroll to position [2, 0]
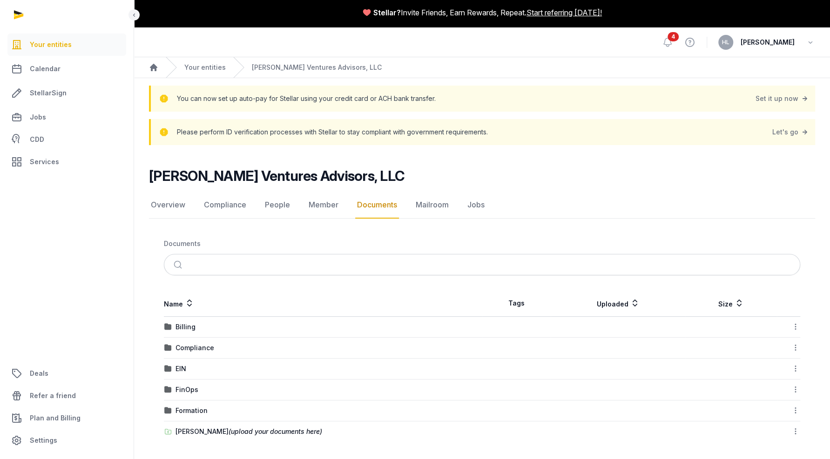
click at [363, 344] on div "Compliance" at bounding box center [322, 347] width 317 height 9
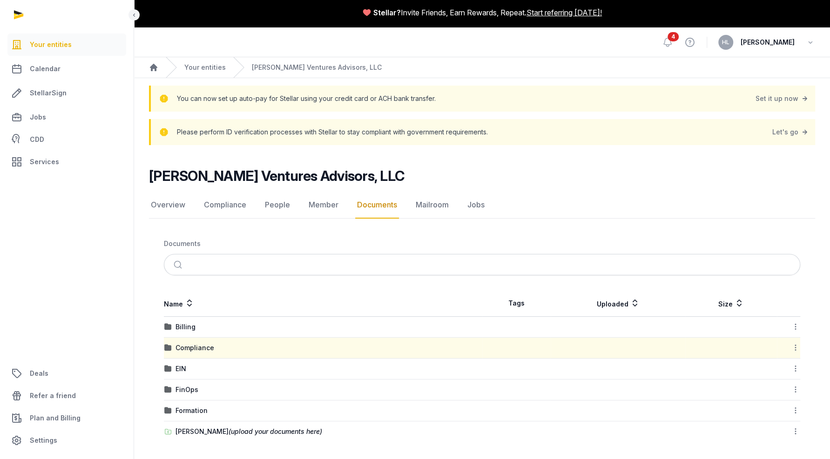
click at [363, 344] on div "Compliance" at bounding box center [322, 347] width 317 height 9
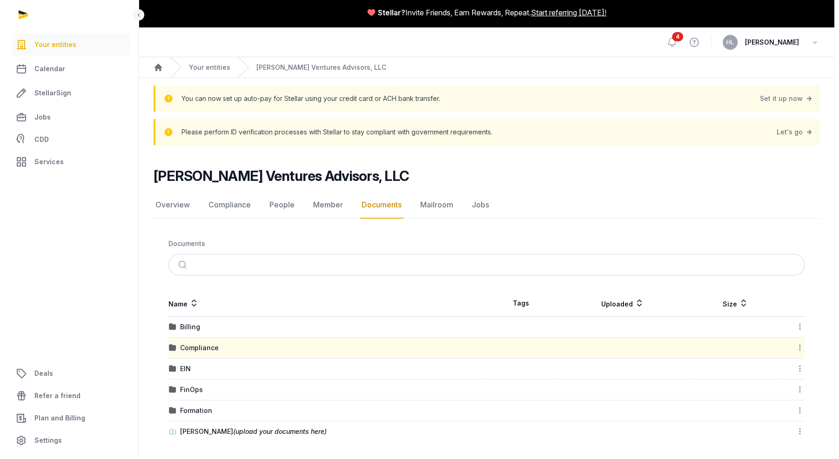
scroll to position [0, 0]
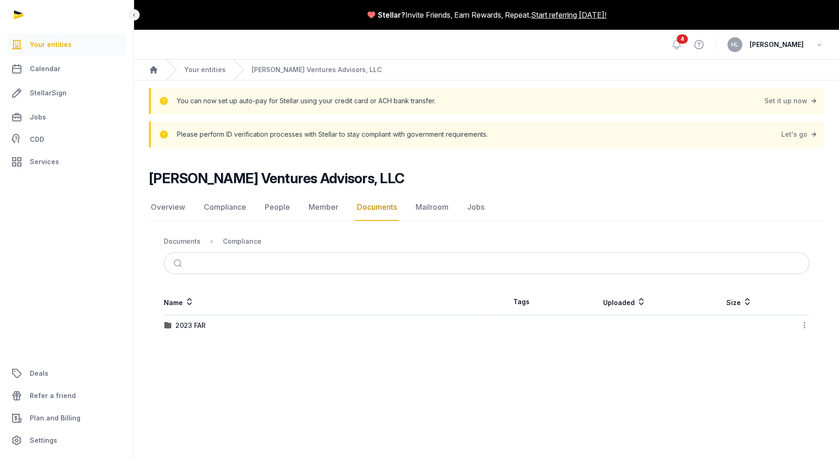
click at [342, 331] on td "2023 FAR" at bounding box center [325, 326] width 323 height 21
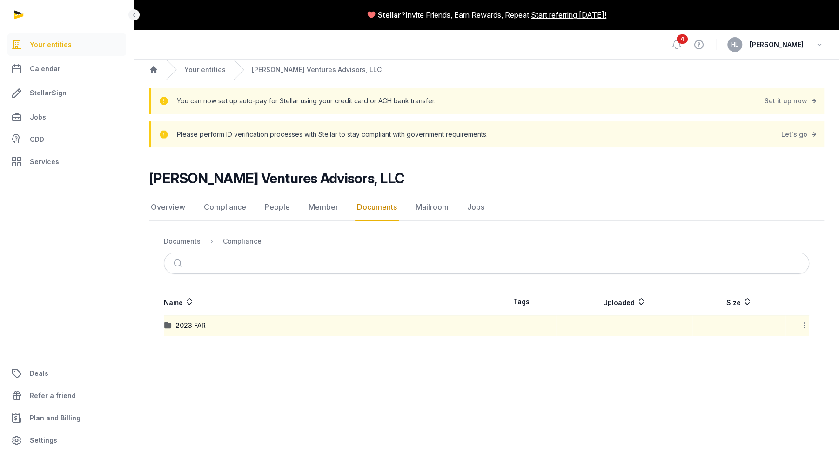
click at [342, 331] on td "2023 FAR" at bounding box center [325, 326] width 323 height 21
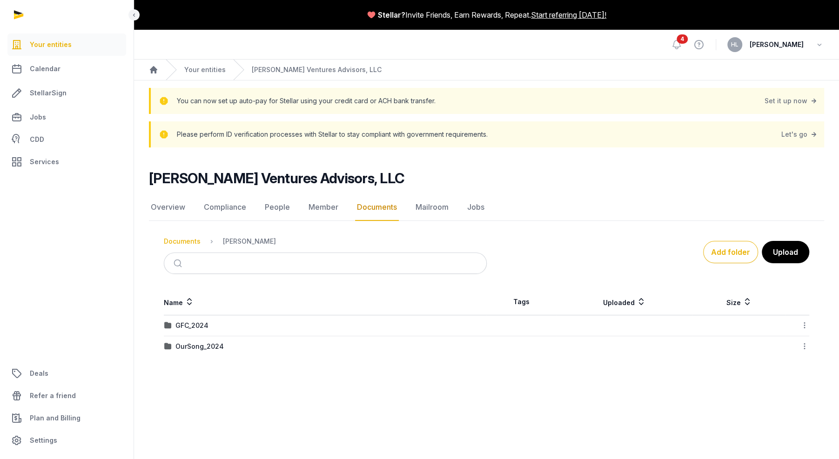
click at [190, 241] on div "Documents" at bounding box center [182, 241] width 37 height 9
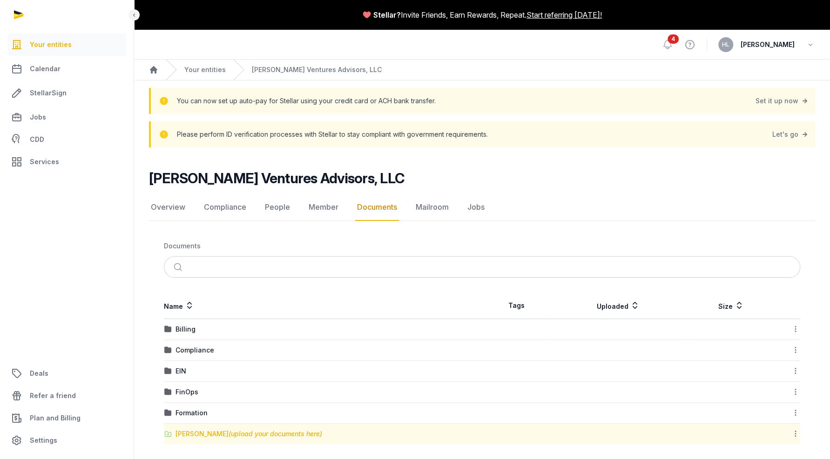
click at [199, 430] on div "Shared Folder (upload your documents here)" at bounding box center [248, 434] width 147 height 9
